Goal: Entertainment & Leisure: Consume media (video, audio)

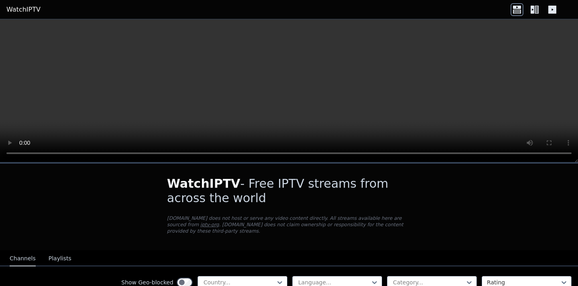
click at [533, 7] on icon at bounding box center [533, 10] width 4 height 8
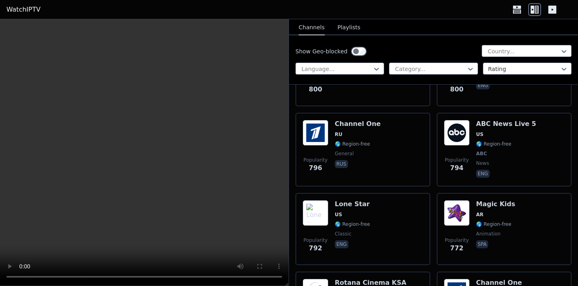
scroll to position [4303, 0]
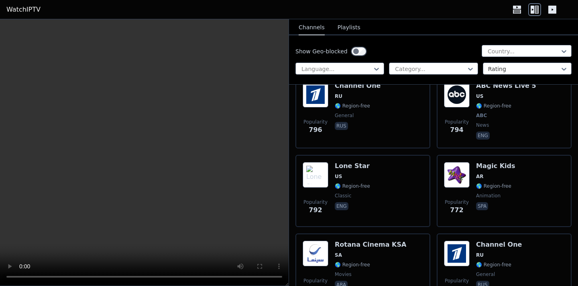
click at [351, 26] on button "Playlists" at bounding box center [349, 27] width 23 height 15
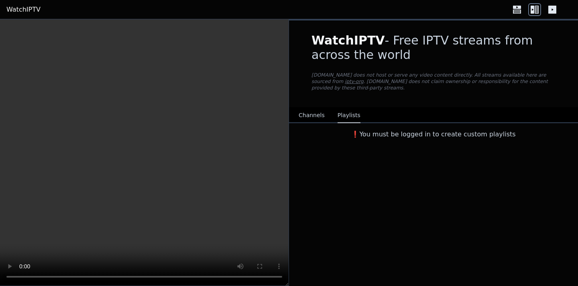
scroll to position [0, 0]
click at [302, 118] on button "Channels" at bounding box center [312, 115] width 26 height 15
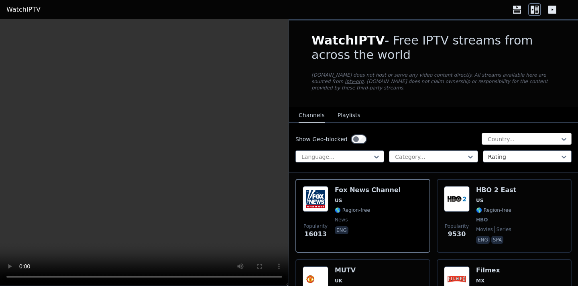
click at [525, 143] on div at bounding box center [523, 139] width 73 height 8
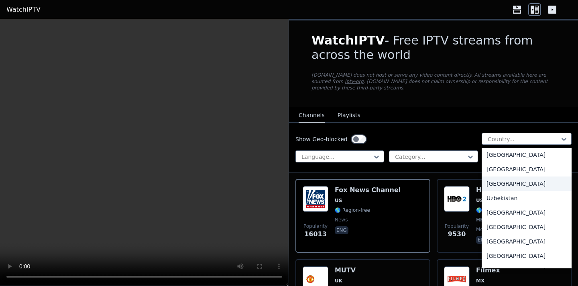
scroll to position [2805, 0]
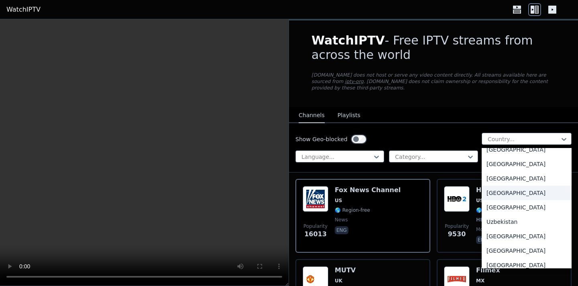
click at [510, 193] on div "[GEOGRAPHIC_DATA]" at bounding box center [527, 193] width 90 height 14
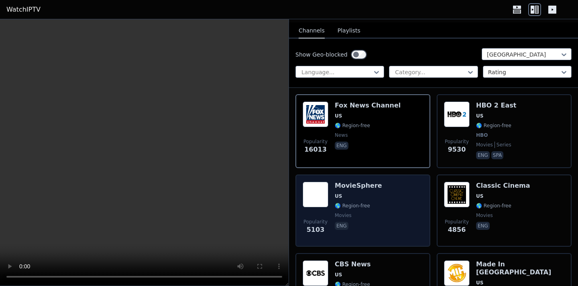
scroll to position [92, 0]
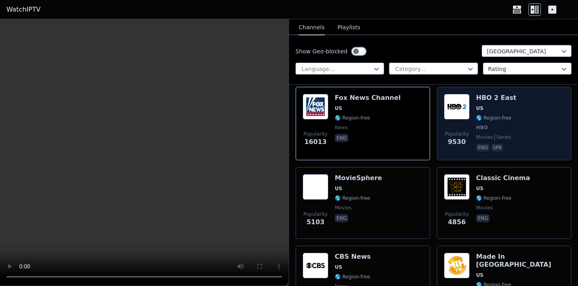
click at [474, 130] on div "Popularity 9530 HBO 2 East US 🌎 Region-free HBO movies series eng spa" at bounding box center [504, 123] width 120 height 59
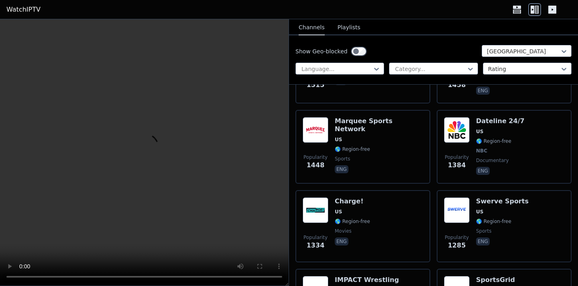
scroll to position [640, 0]
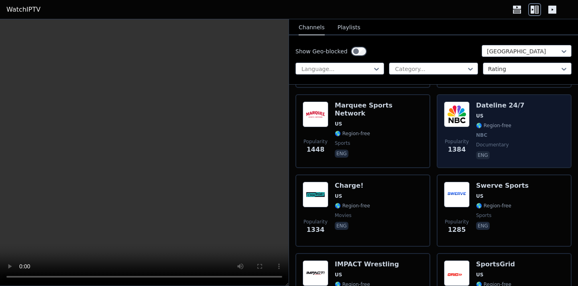
click at [491, 118] on span "US" at bounding box center [500, 116] width 49 height 6
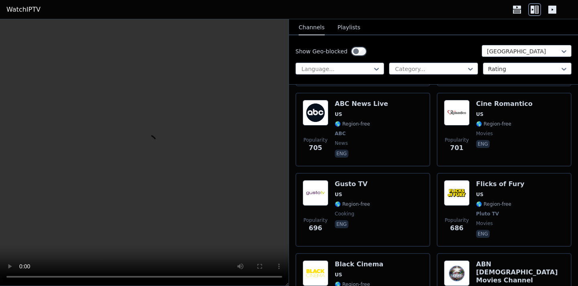
scroll to position [1838, 0]
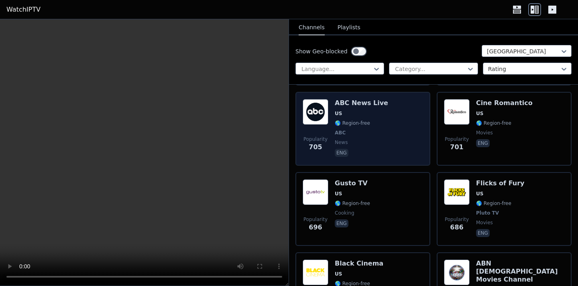
click at [384, 124] on div "Popularity 705 ABC News Live US 🌎 Region-free ABC news eng" at bounding box center [363, 128] width 120 height 59
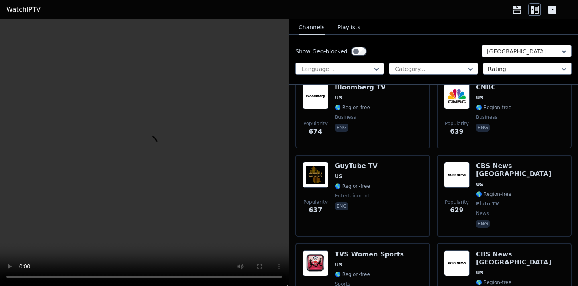
scroll to position [2129, 0]
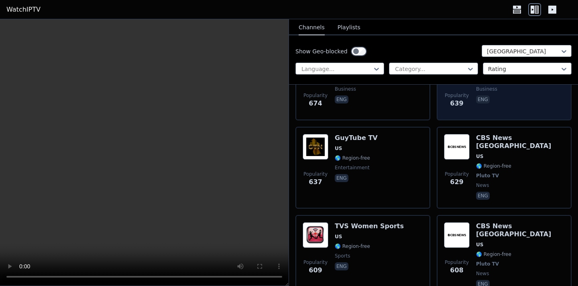
click at [490, 104] on div "CNBC US 🌎 Region-free business eng" at bounding box center [493, 84] width 35 height 58
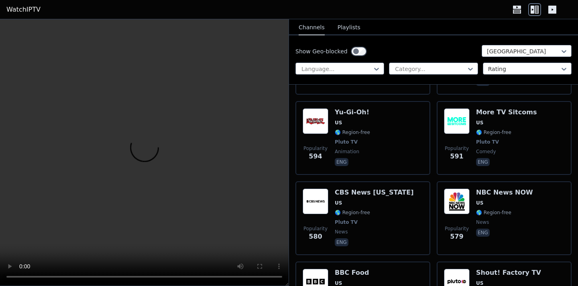
scroll to position [2335, 0]
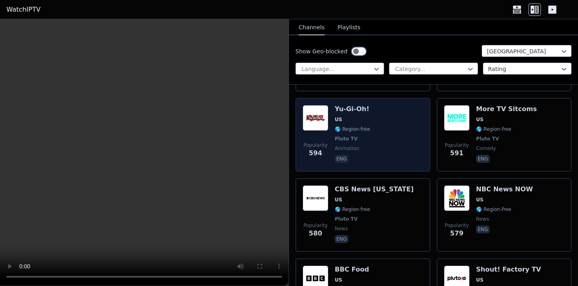
click at [392, 116] on div "Popularity 594 Yu-Gi-Oh! US 🌎 Region-free Pluto TV animation eng" at bounding box center [363, 134] width 120 height 59
